Goal: Find specific page/section: Find specific page/section

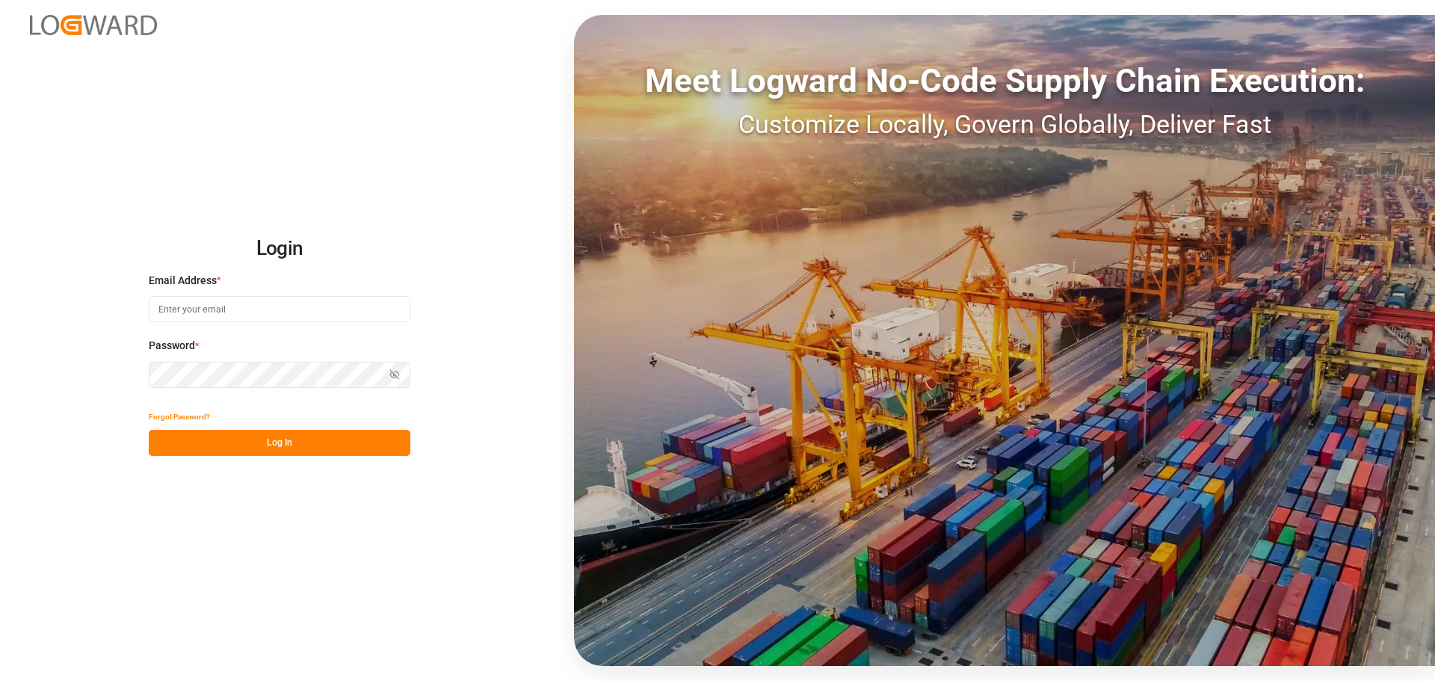
click at [245, 311] on input at bounding box center [280, 309] width 262 height 26
click at [0, 680] on com-1password-button at bounding box center [0, 681] width 0 height 0
click at [387, 240] on h2 "Login" at bounding box center [280, 249] width 262 height 48
click at [389, 309] on body "Login Email Address * Email is required. Password * Show password Password is r…" at bounding box center [717, 340] width 1435 height 681
click at [0, 680] on com-1password-button at bounding box center [0, 681] width 0 height 0
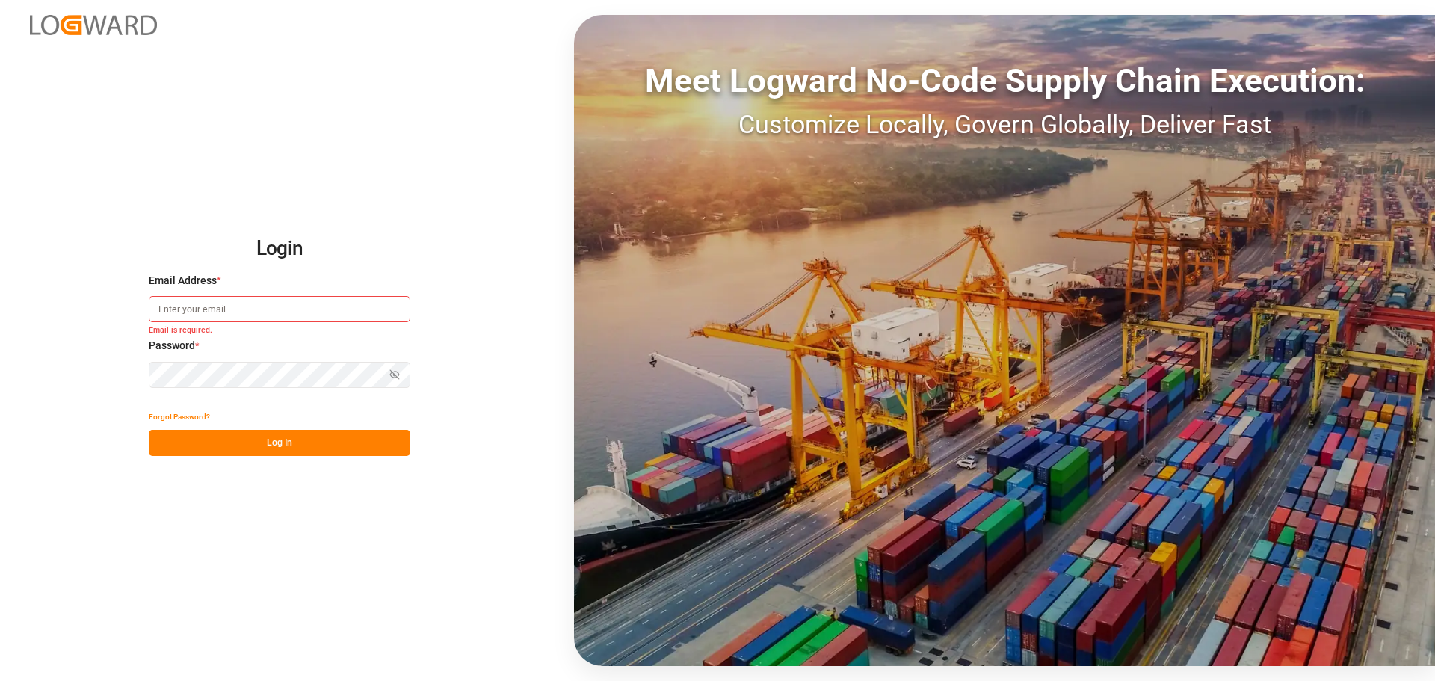
click at [0, 680] on com-1password-button at bounding box center [0, 681] width 0 height 0
type input "[PERSON_NAME][DOMAIN_NAME][EMAIL_ADDRESS][DOMAIN_NAME]"
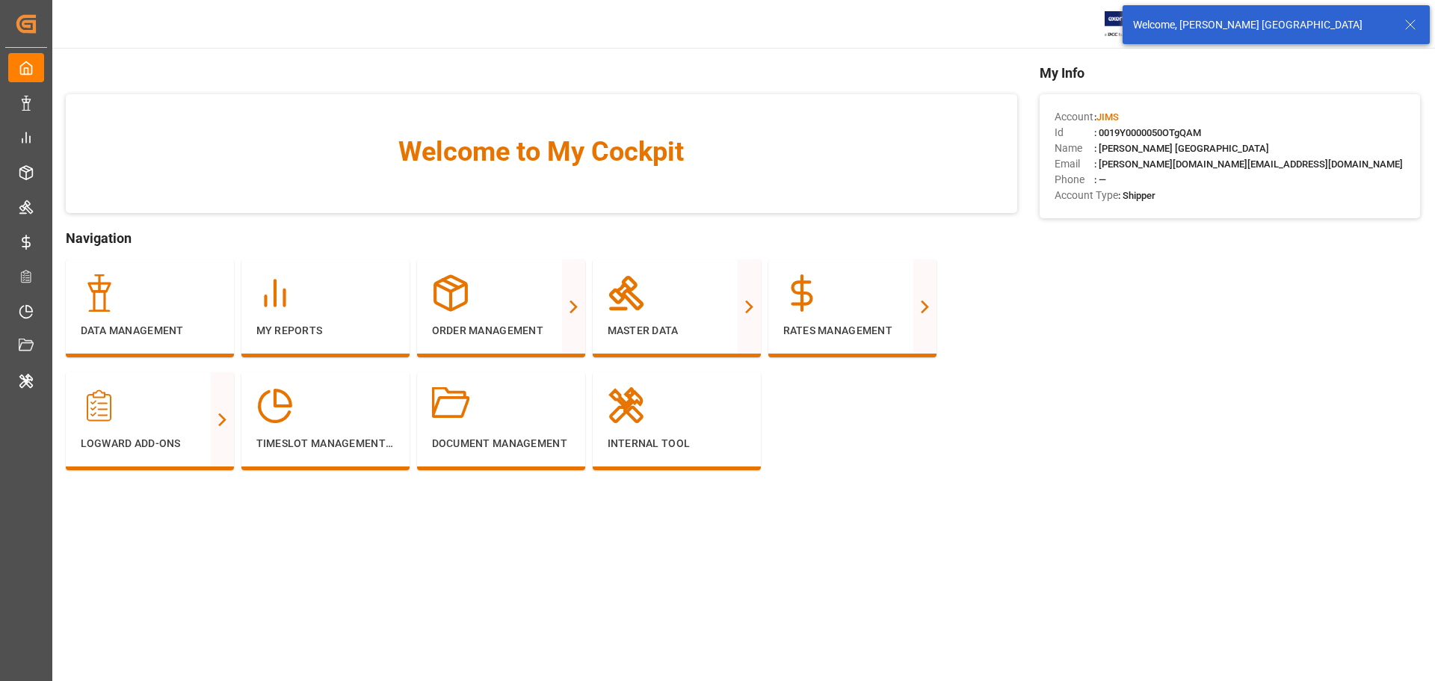
click at [1405, 28] on icon at bounding box center [1411, 25] width 18 height 18
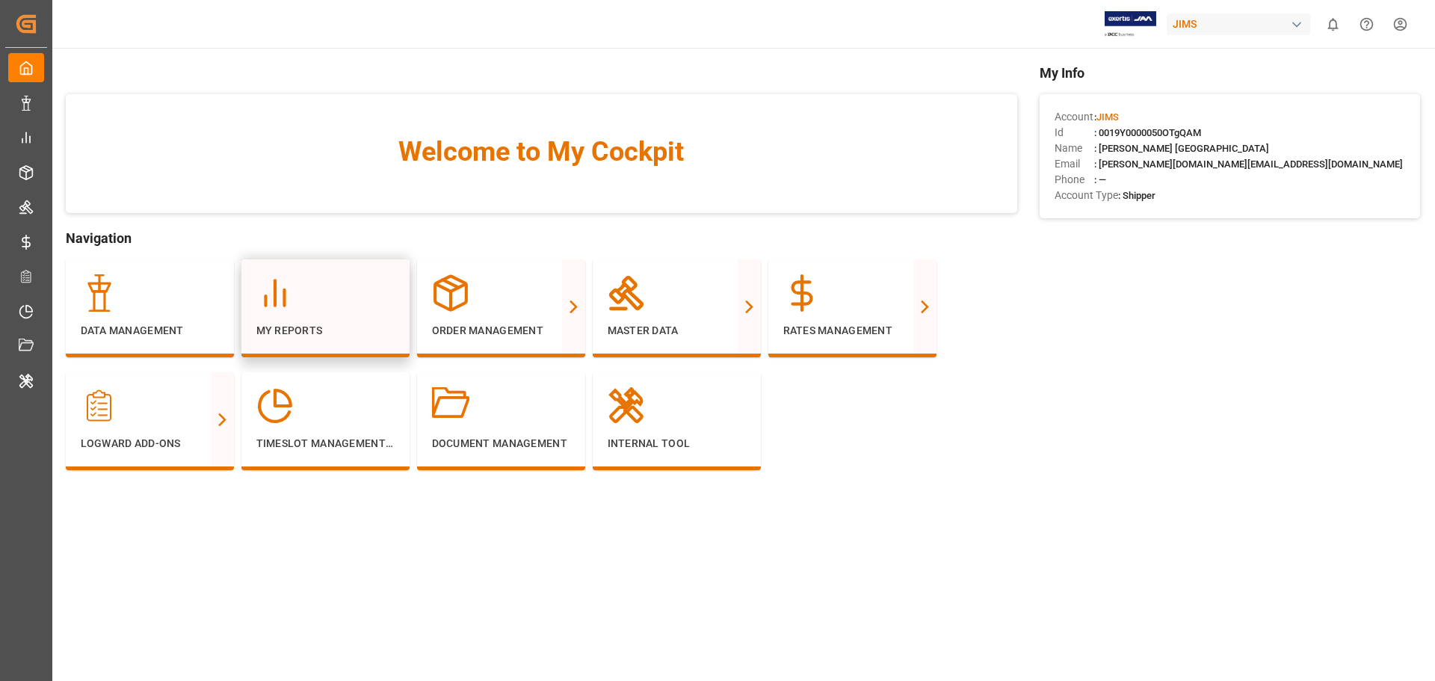
click at [292, 321] on div "My Reports" at bounding box center [325, 306] width 138 height 64
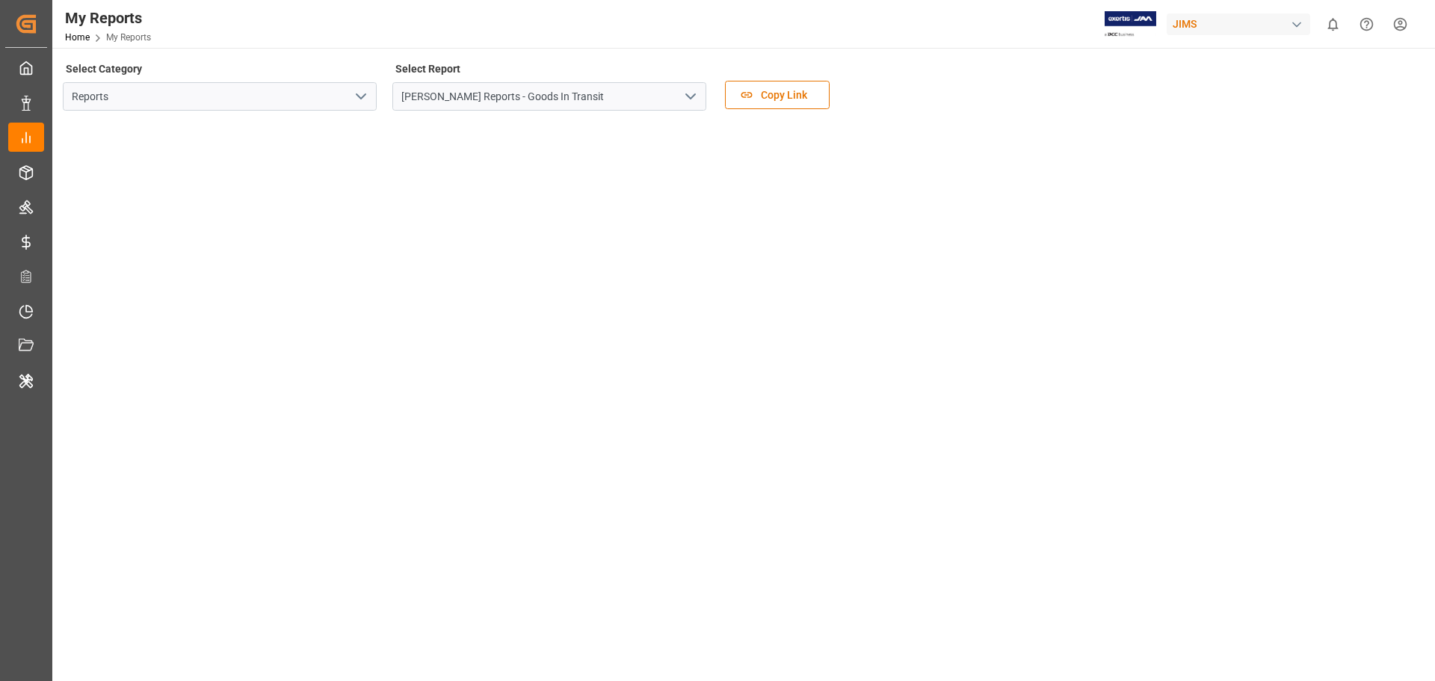
click at [366, 99] on icon "open menu" at bounding box center [361, 96] width 18 height 18
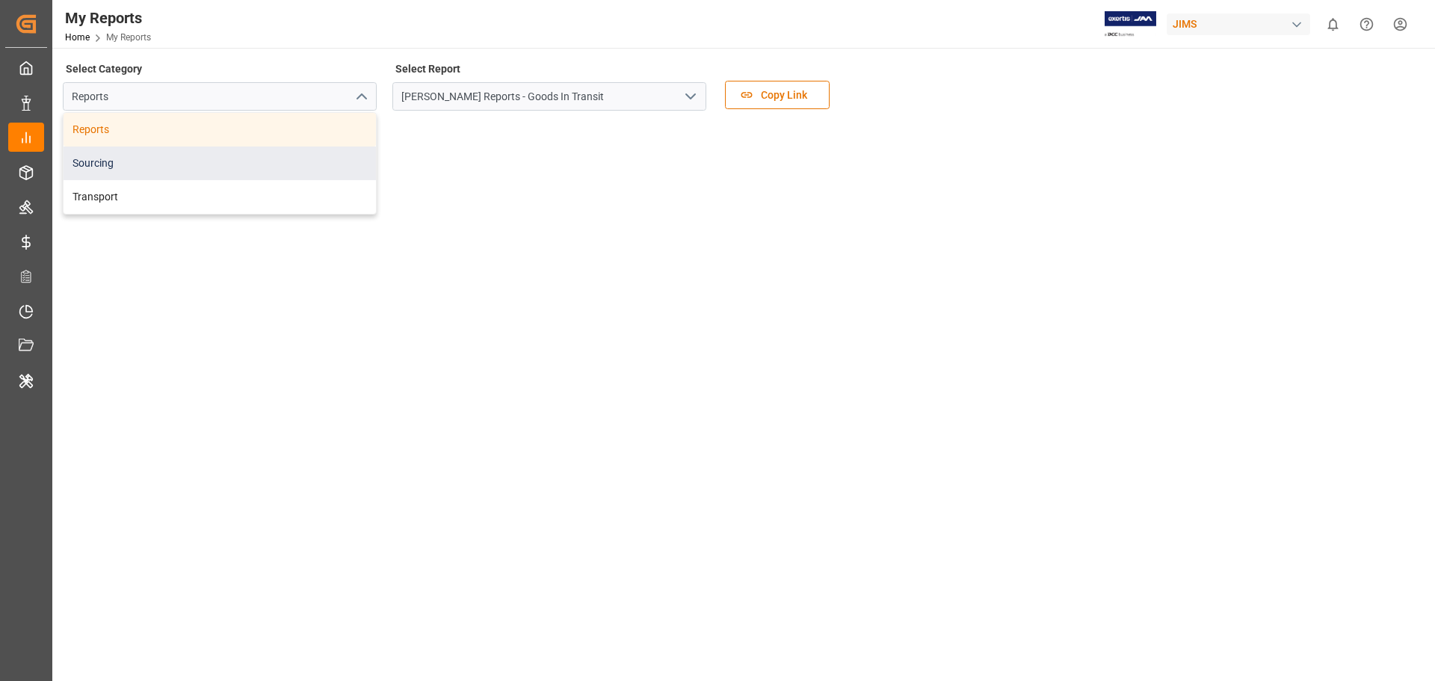
click at [185, 157] on div "Sourcing" at bounding box center [220, 164] width 312 height 34
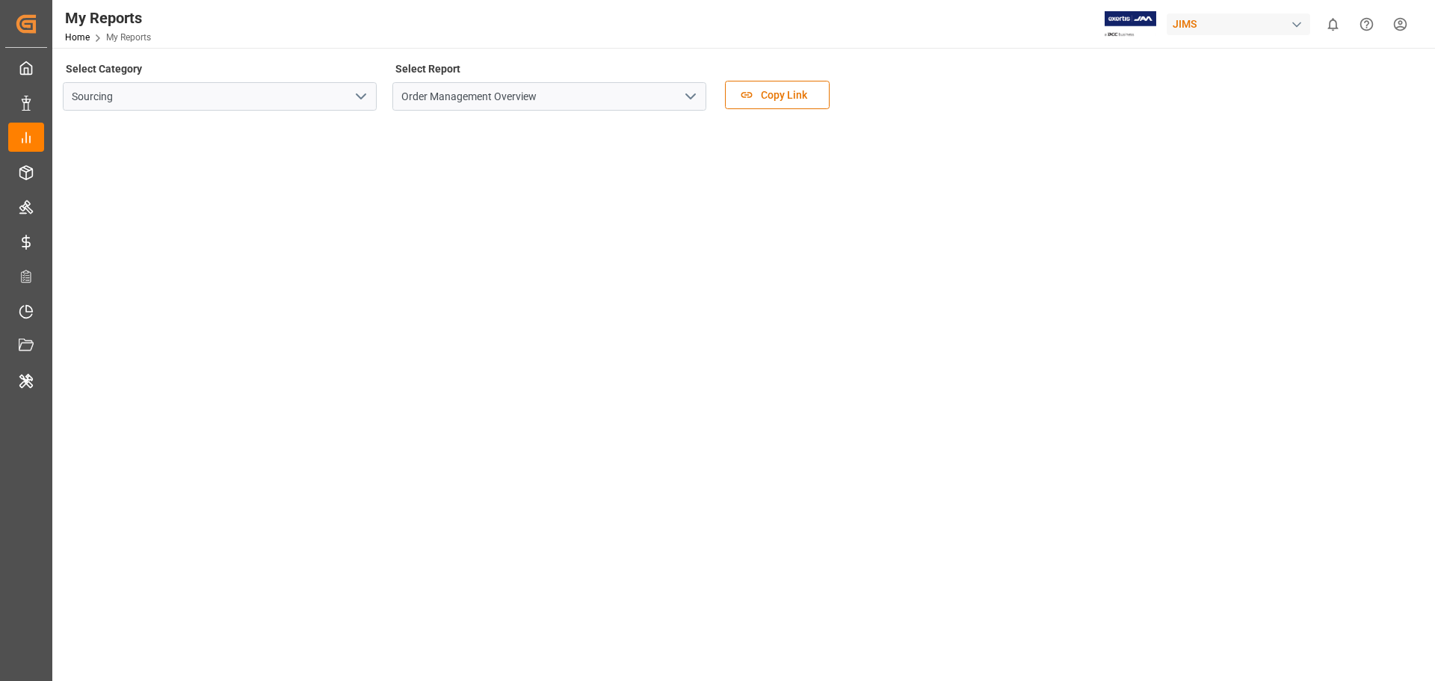
click at [357, 99] on icon "open menu" at bounding box center [361, 96] width 18 height 18
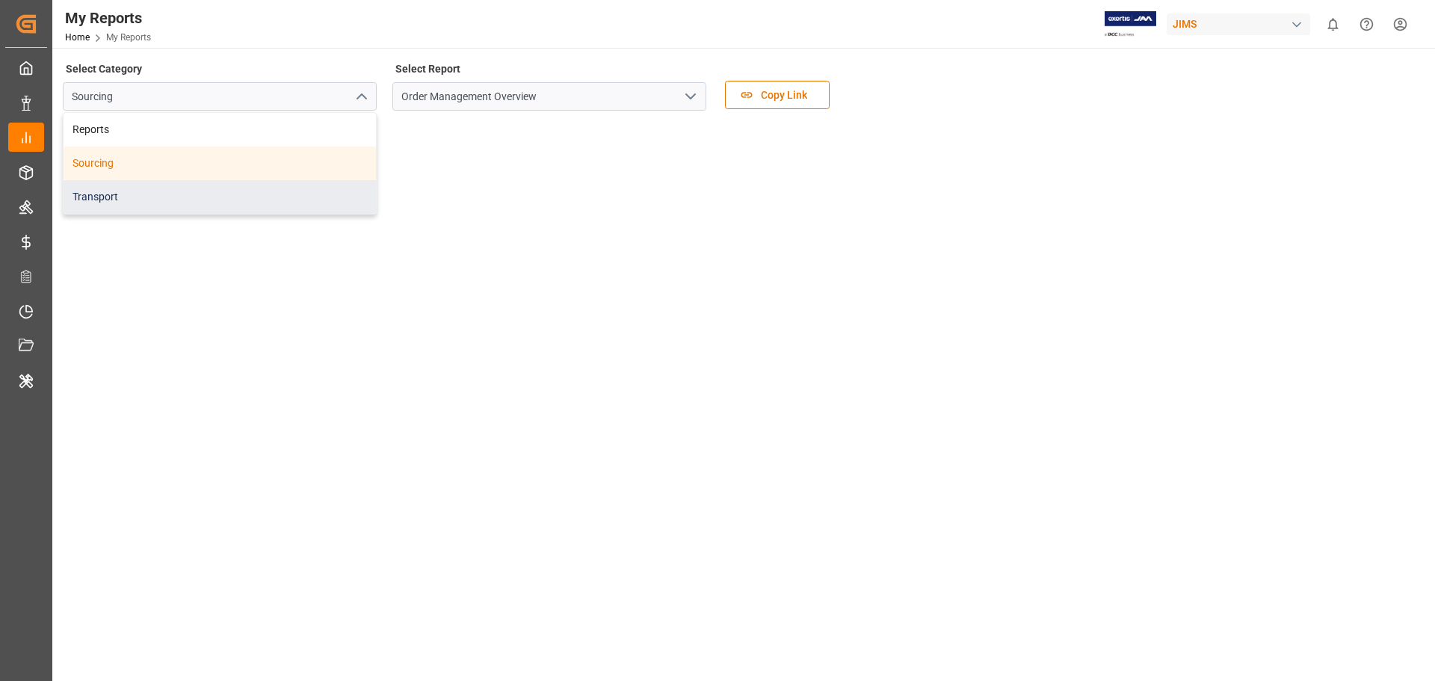
click at [226, 193] on div "Transport" at bounding box center [220, 197] width 312 height 34
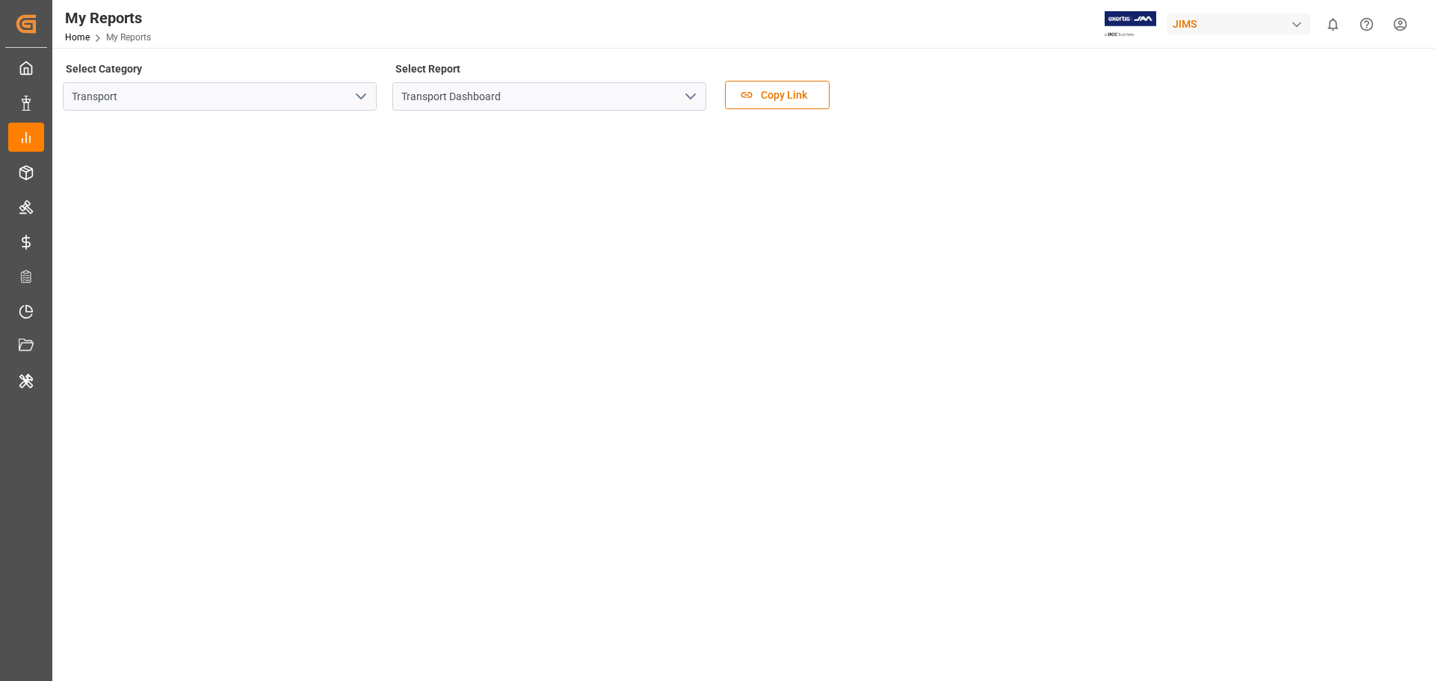
click at [688, 95] on icon "open menu" at bounding box center [691, 96] width 18 height 18
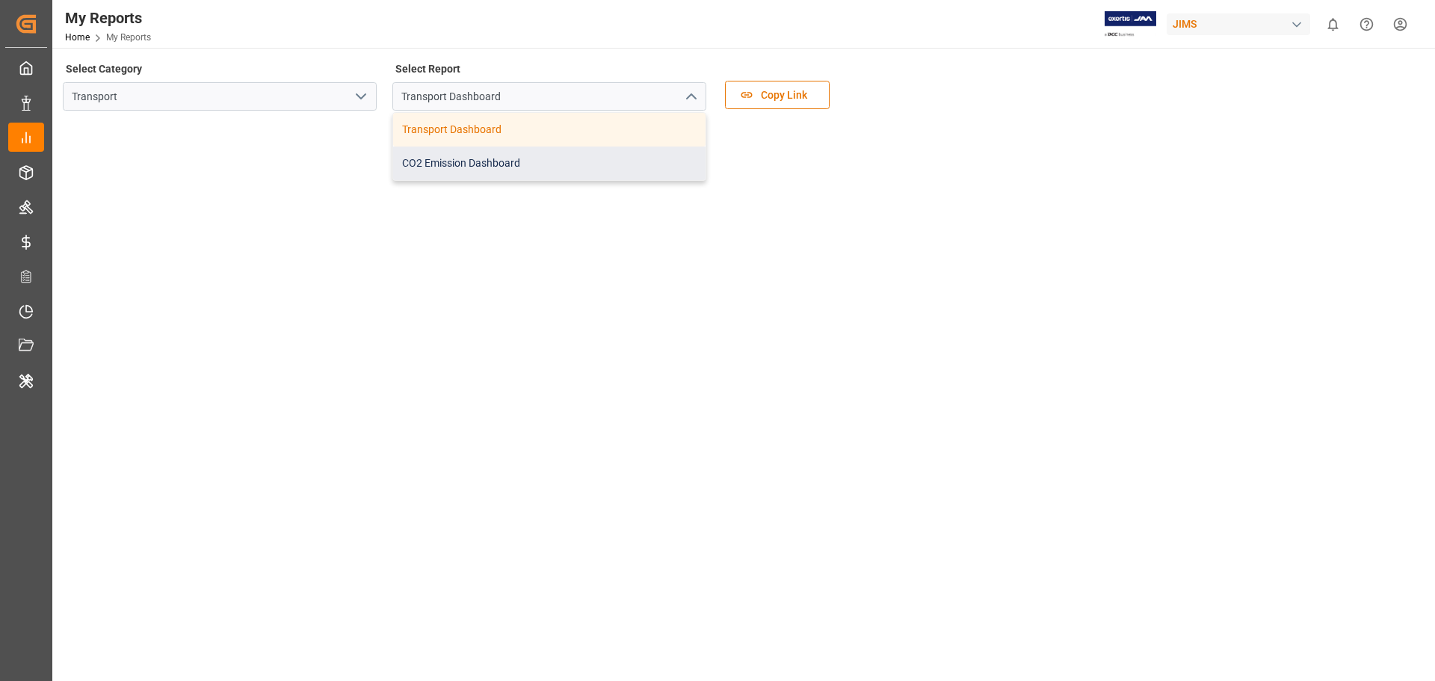
click at [477, 163] on div "CO2 Emission Dashboard" at bounding box center [549, 164] width 312 height 34
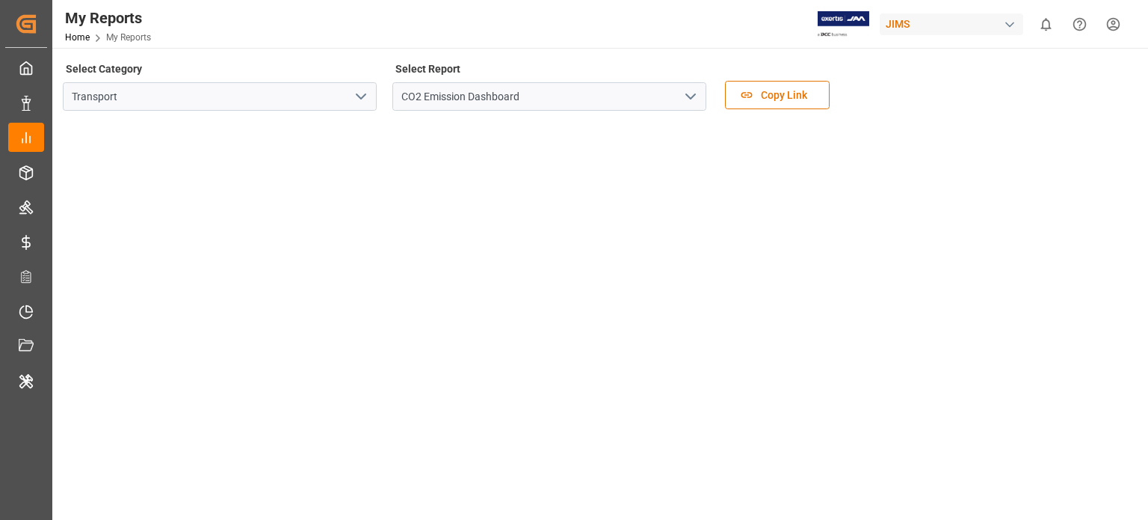
click at [359, 100] on icon "open menu" at bounding box center [361, 96] width 18 height 18
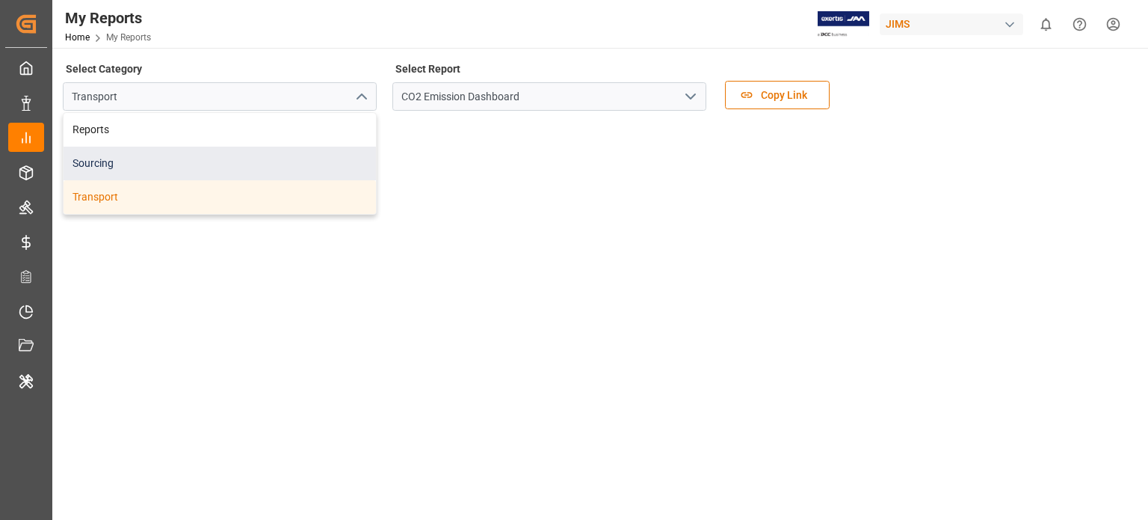
click at [105, 166] on div "Sourcing" at bounding box center [220, 164] width 312 height 34
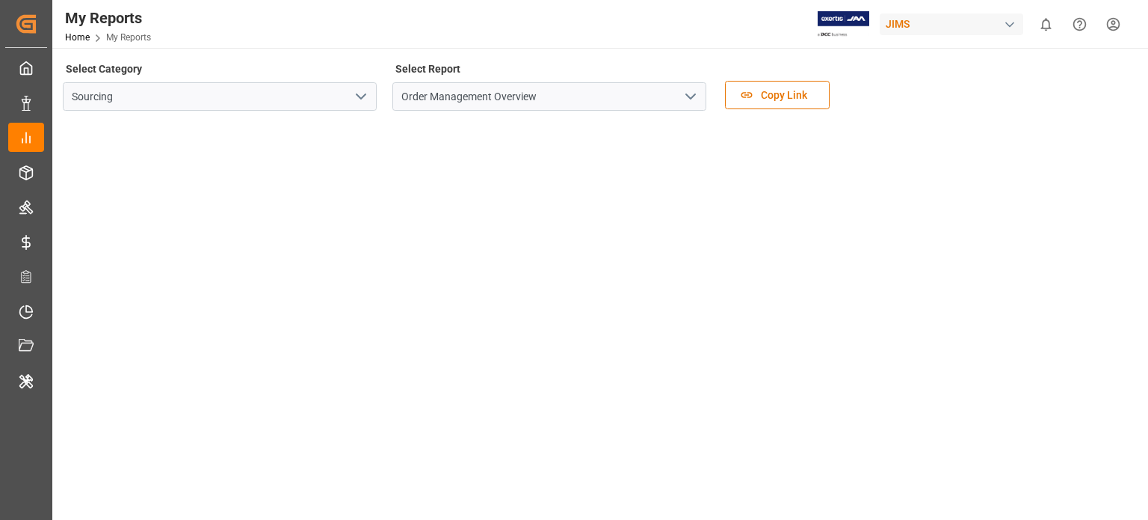
click at [688, 90] on icon "open menu" at bounding box center [691, 96] width 18 height 18
click at [686, 99] on icon "open menu" at bounding box center [691, 96] width 18 height 18
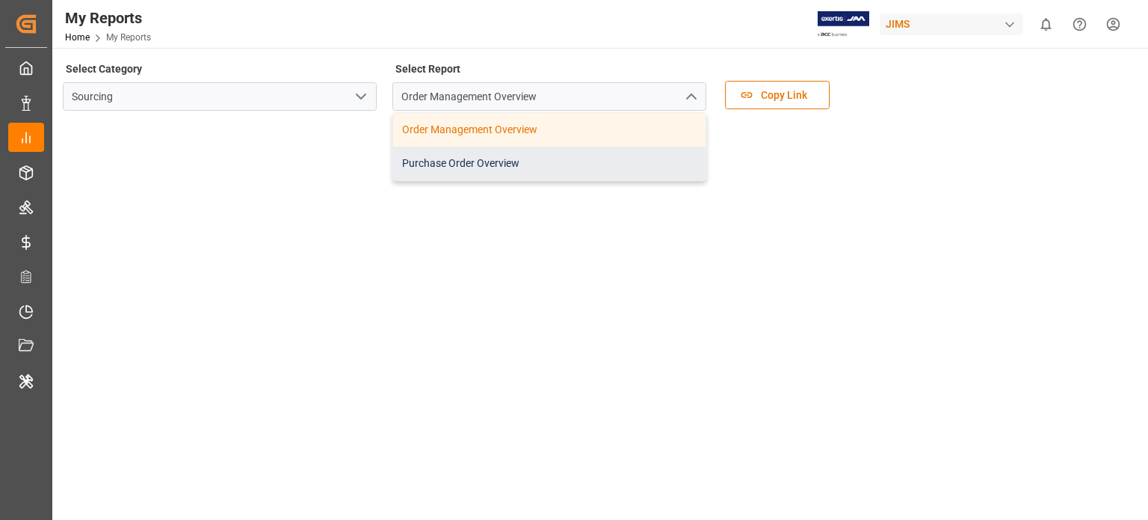
click at [523, 160] on div "Purchase Order Overview" at bounding box center [549, 164] width 312 height 34
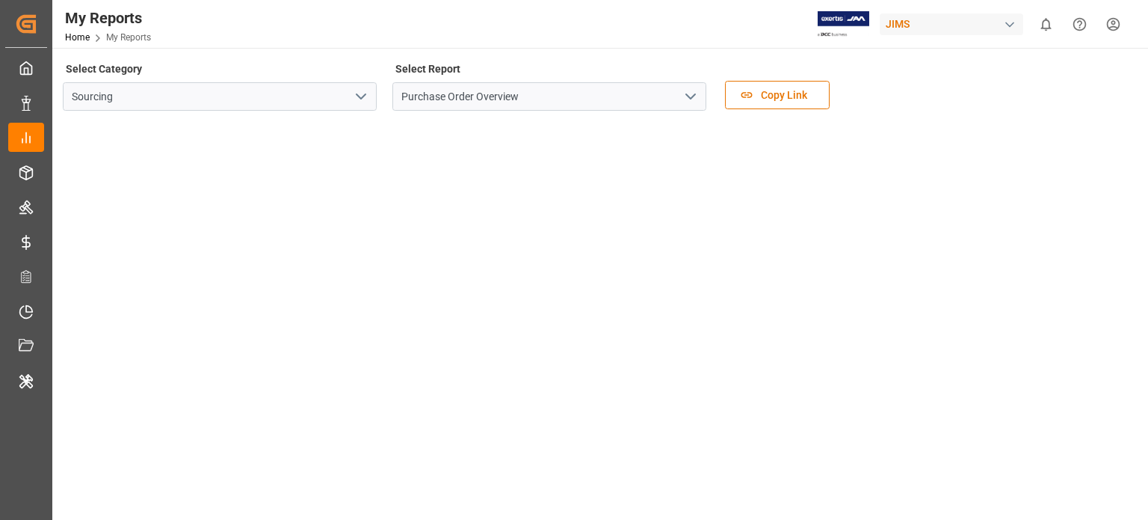
click at [513, 57] on div "Select Category Sourcing Select Report Purchase Order Overview Copy Link © 2025…" at bounding box center [598, 400] width 1093 height 705
click at [694, 96] on polyline "open menu" at bounding box center [690, 96] width 9 height 4
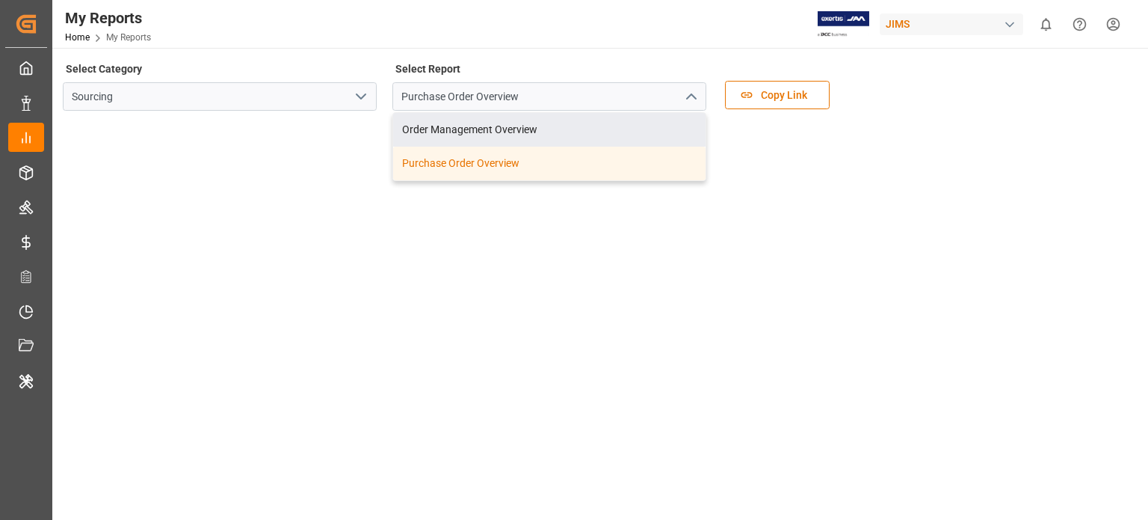
click at [363, 99] on icon "open menu" at bounding box center [361, 96] width 18 height 18
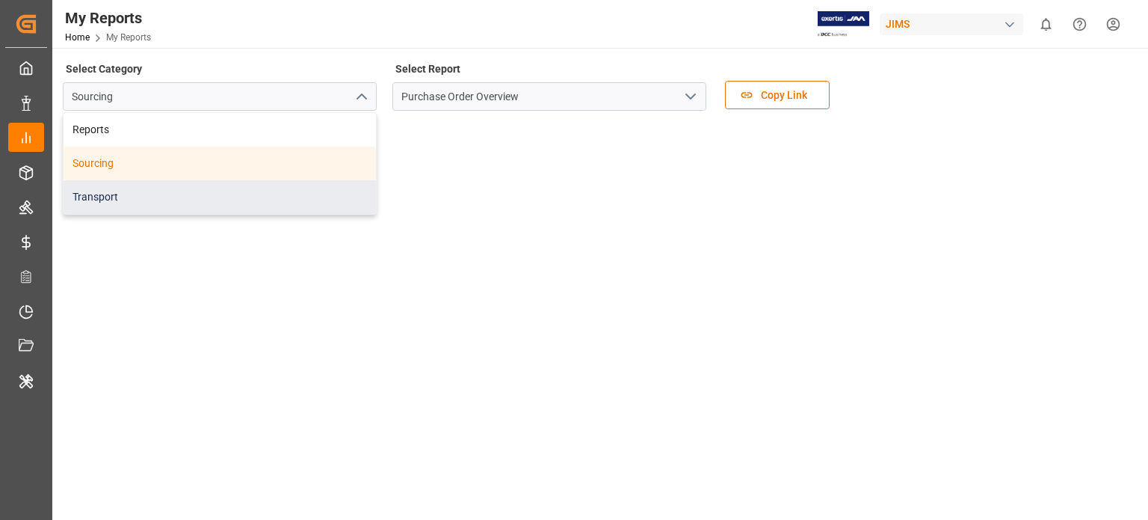
click at [113, 193] on div "Transport" at bounding box center [220, 197] width 312 height 34
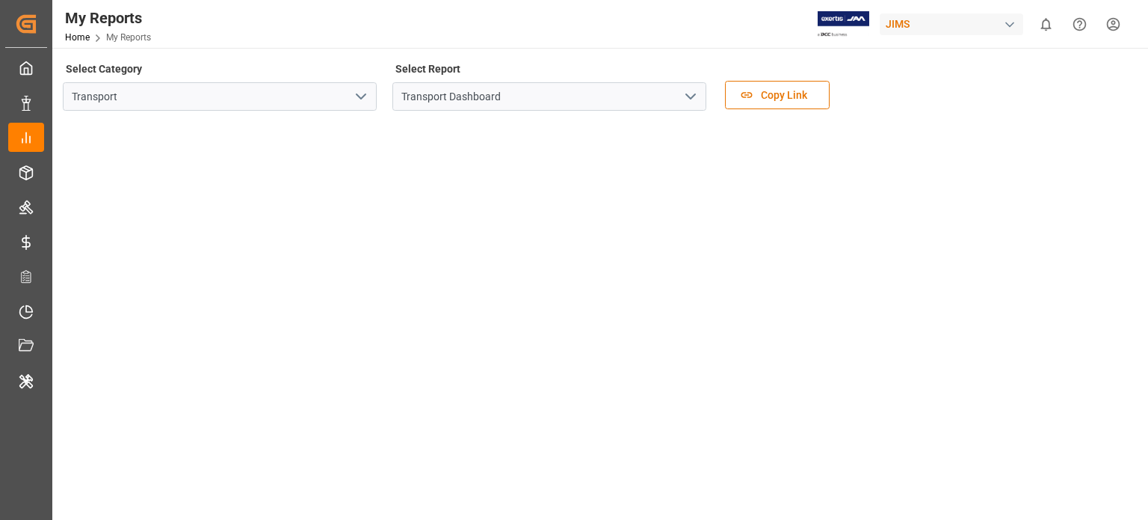
click at [694, 96] on polyline "open menu" at bounding box center [690, 96] width 9 height 4
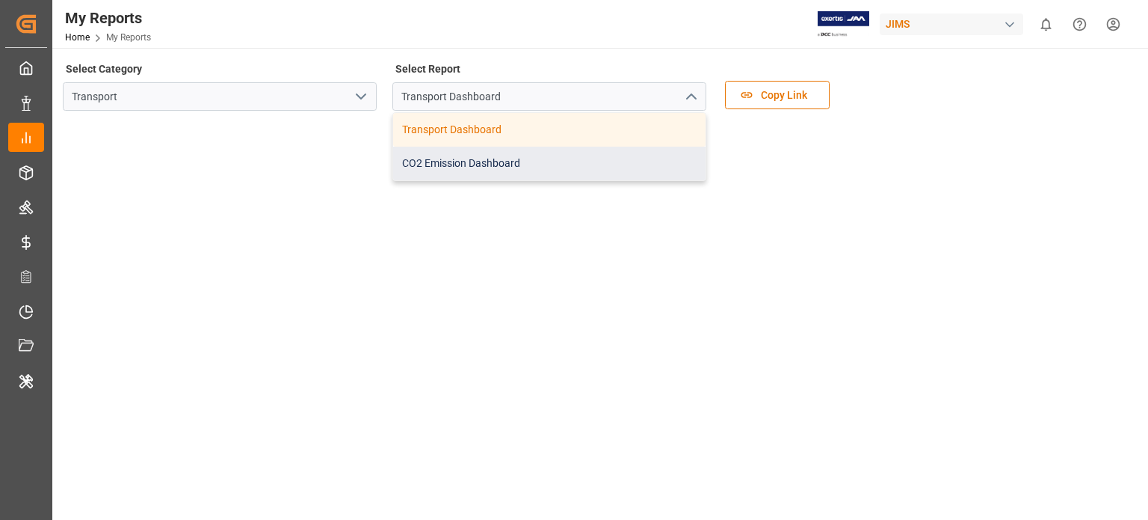
click at [517, 161] on div "CO2 Emission Dashboard" at bounding box center [549, 164] width 312 height 34
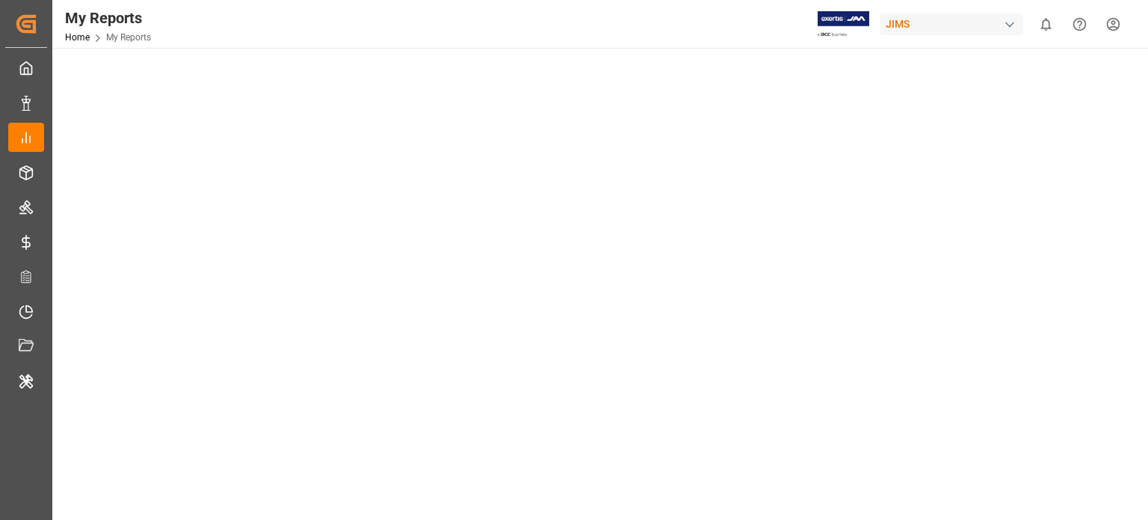
scroll to position [449, 0]
